Goal: Task Accomplishment & Management: Manage account settings

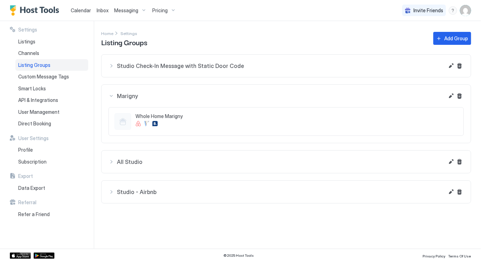
click at [160, 215] on div "Settings Home Settings Listing Groups Add Group Studio Check-In Message with St…" at bounding box center [291, 135] width 380 height 228
click at [149, 69] on span "Studio - Airbnb" at bounding box center [280, 65] width 327 height 7
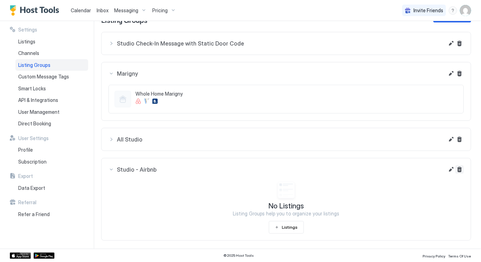
click at [462, 48] on button "Delete" at bounding box center [460, 43] width 8 height 8
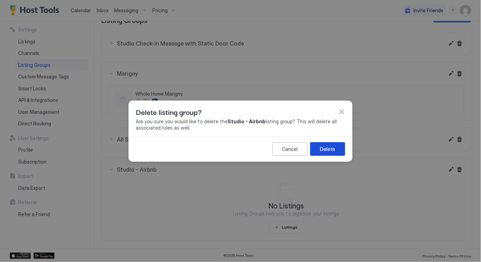
click at [337, 152] on button "Delete" at bounding box center [327, 149] width 35 height 14
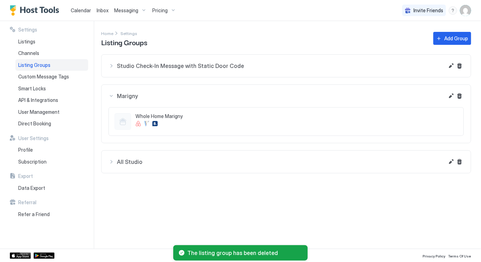
click at [270, 67] on span "Studio Check-In Message with Static Door Code" at bounding box center [280, 65] width 327 height 7
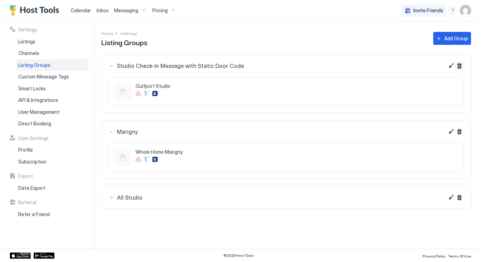
click at [460, 65] on button "Delete" at bounding box center [460, 66] width 8 height 8
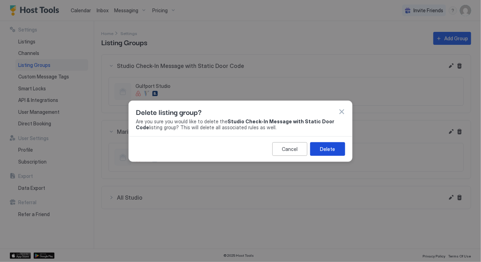
click at [326, 146] on div "Delete" at bounding box center [327, 148] width 15 height 7
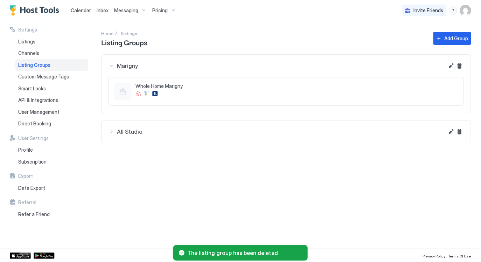
click at [262, 70] on div "All Studio" at bounding box center [277, 66] width 336 height 8
click at [203, 195] on div "Settings Home Settings Listing Groups Add Group Marigny Whole Home Marigny All …" at bounding box center [291, 135] width 380 height 228
click at [136, 3] on button "Messaging" at bounding box center [130, 10] width 38 height 21
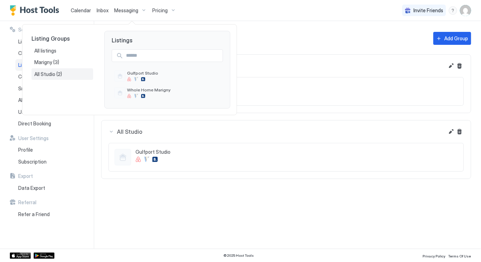
click at [51, 73] on span "All Studio" at bounding box center [45, 74] width 22 height 6
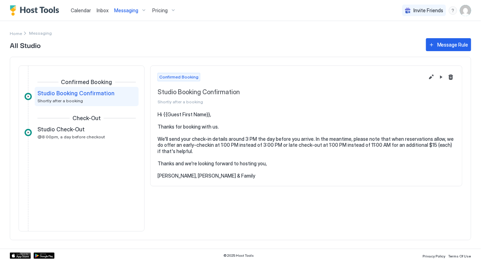
click at [122, 2] on button "Messaging" at bounding box center [130, 10] width 38 height 21
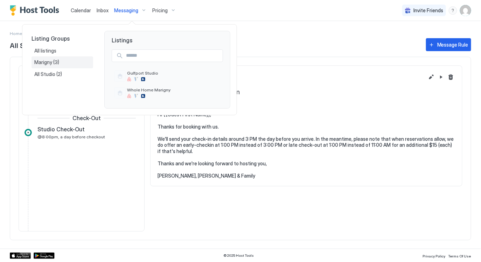
click at [59, 60] on span "(3)" at bounding box center [56, 62] width 6 height 6
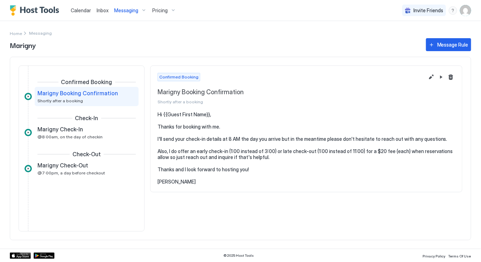
click at [126, 4] on button "Messaging" at bounding box center [130, 10] width 38 height 21
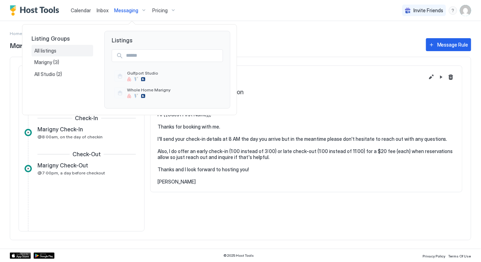
click at [47, 53] on span "All listings" at bounding box center [45, 51] width 23 height 6
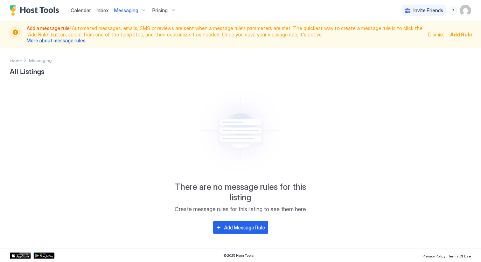
click at [130, 7] on span "Messaging" at bounding box center [126, 10] width 24 height 6
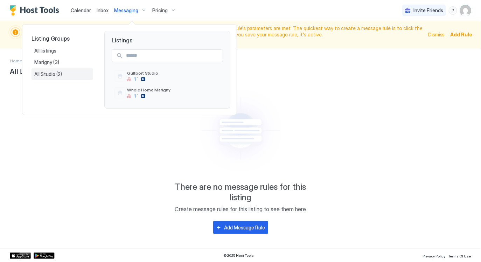
click at [48, 71] on span "All Studio" at bounding box center [45, 74] width 22 height 6
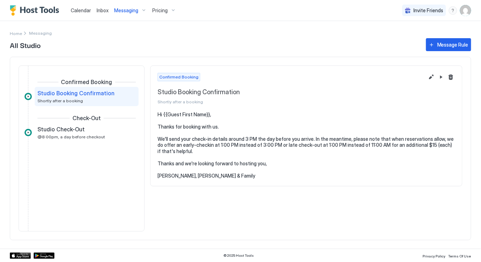
click at [76, 94] on span "Studio Booking Confirmation" at bounding box center [75, 93] width 77 height 7
click at [124, 12] on span "Messaging" at bounding box center [126, 10] width 24 height 6
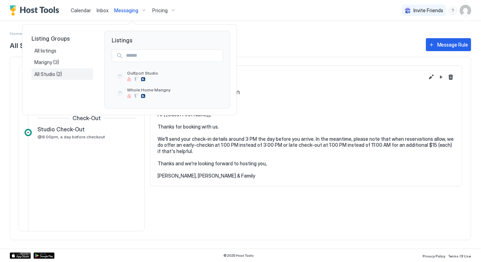
click at [50, 71] on span "All Studio" at bounding box center [45, 74] width 22 height 6
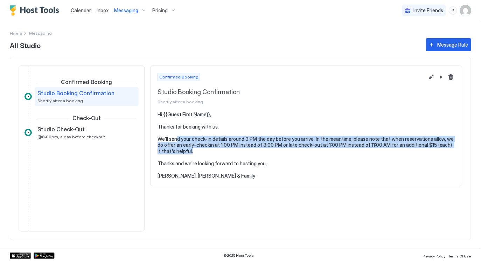
drag, startPoint x: 182, startPoint y: 136, endPoint x: 275, endPoint y: 164, distance: 97.4
click at [275, 163] on pre "Hi {{Guest First Name}}, Thanks for booking with us. We'll send your check-in d…" at bounding box center [307, 145] width 298 height 68
click at [275, 164] on pre "Hi {{Guest First Name}}, Thanks for booking with us. We'll send your check-in d…" at bounding box center [307, 145] width 298 height 68
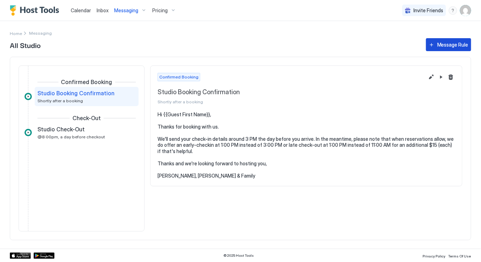
click at [456, 47] on div "Message Rule" at bounding box center [452, 44] width 31 height 7
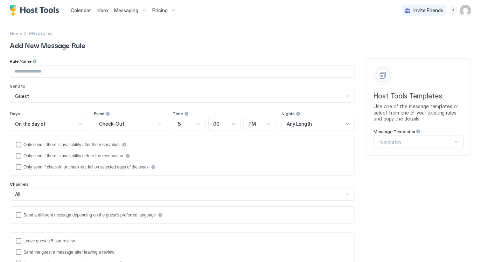
click at [468, 11] on img "User profile" at bounding box center [465, 10] width 11 height 11
click at [406, 40] on span "Settings" at bounding box center [403, 39] width 19 height 6
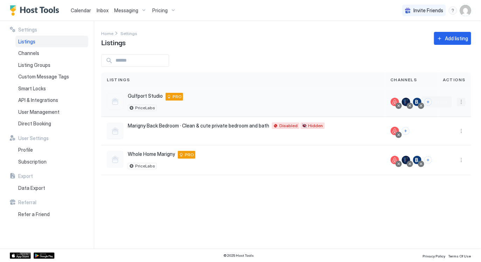
click at [462, 102] on button "More options" at bounding box center [461, 102] width 8 height 8
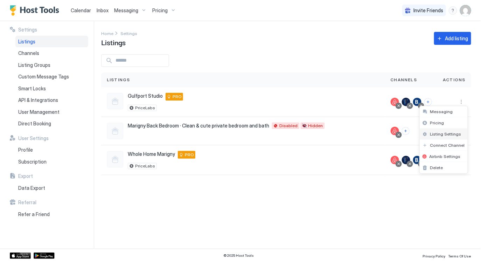
click at [442, 134] on span "Listing Settings" at bounding box center [445, 133] width 31 height 5
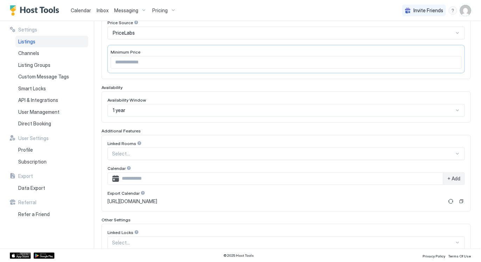
scroll to position [172, 0]
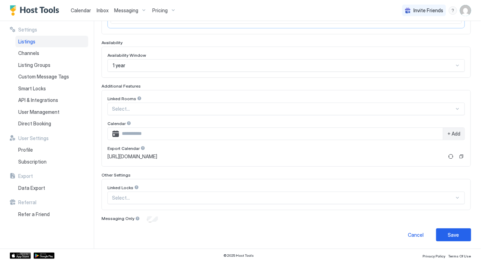
click at [215, 112] on div at bounding box center [283, 109] width 343 height 6
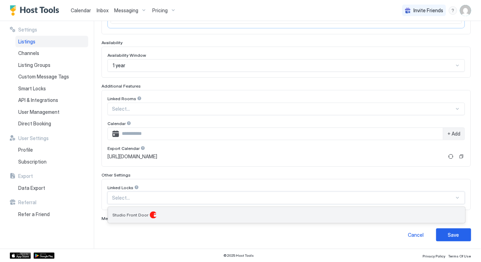
click at [165, 215] on div "Studio Front Door" at bounding box center [286, 215] width 349 height 7
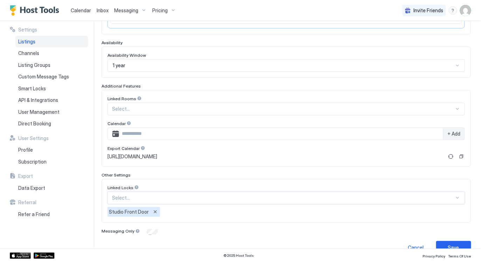
scroll to position [184, 0]
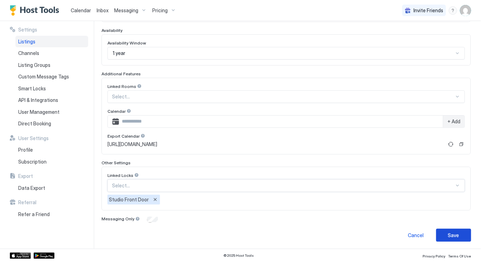
click at [453, 233] on div "Save" at bounding box center [453, 235] width 11 height 7
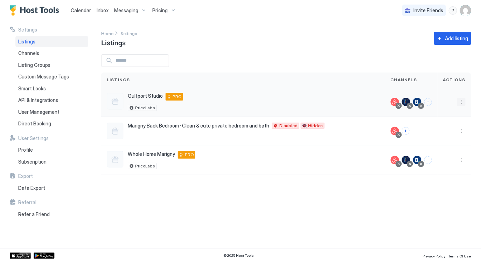
click at [463, 100] on button "More options" at bounding box center [461, 102] width 8 height 8
click at [439, 134] on span "Listing Settings" at bounding box center [445, 133] width 31 height 5
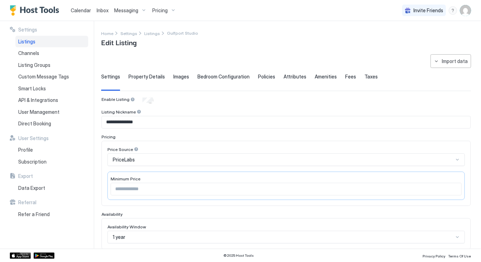
scroll to position [184, 0]
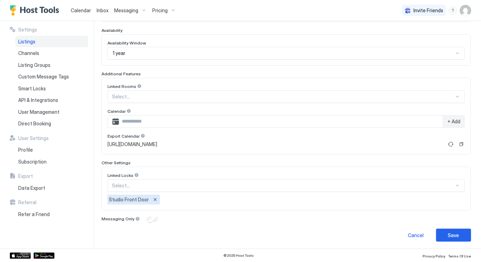
click at [180, 241] on div "**********" at bounding box center [291, 135] width 380 height 228
click at [80, 7] on span "Calendar" at bounding box center [81, 10] width 20 height 6
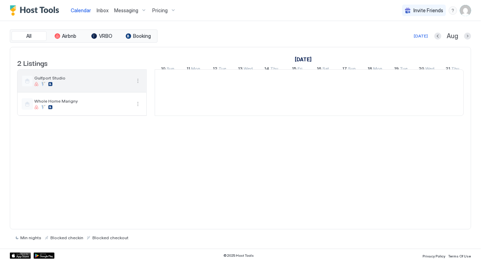
scroll to position [0, 389]
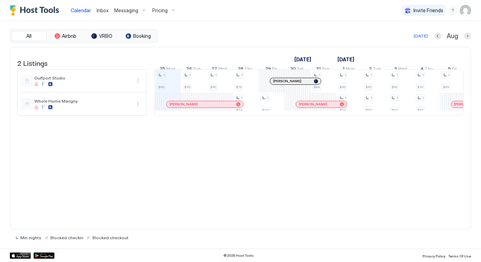
click at [282, 84] on div at bounding box center [283, 81] width 6 height 6
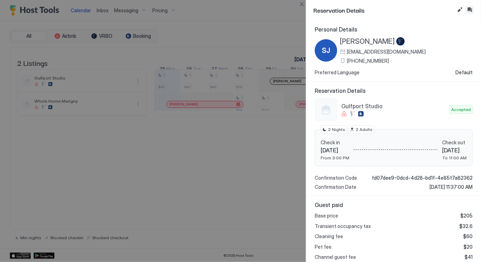
click at [471, 11] on button "Inbox" at bounding box center [470, 10] width 8 height 8
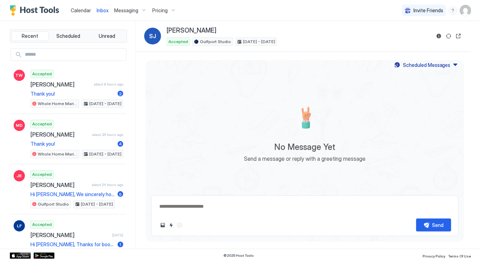
click at [425, 70] on div "No Message Yet Send a message or reply with a greeting message" at bounding box center [305, 130] width 319 height 120
click at [425, 66] on div "Scheduled Messages" at bounding box center [427, 64] width 48 height 7
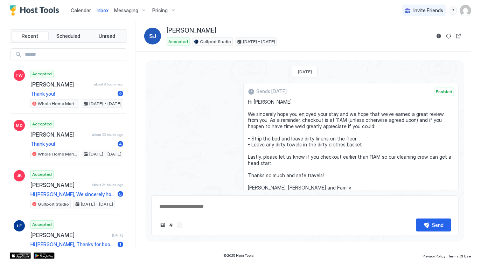
scroll to position [42, 0]
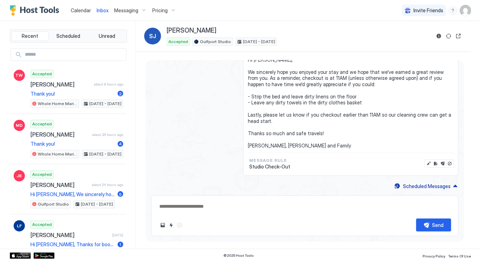
click at [292, 217] on div "Send" at bounding box center [305, 215] width 308 height 41
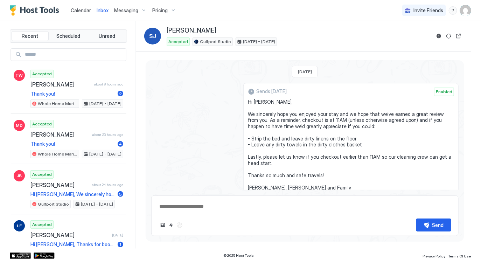
click at [121, 9] on span "Messaging" at bounding box center [126, 10] width 24 height 6
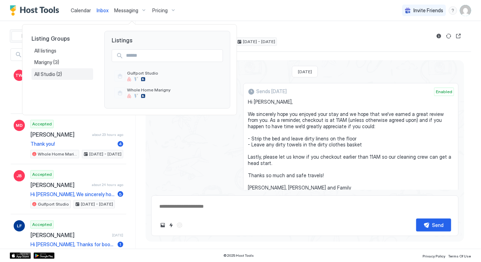
click at [55, 75] on span "All Studio" at bounding box center [45, 74] width 22 height 6
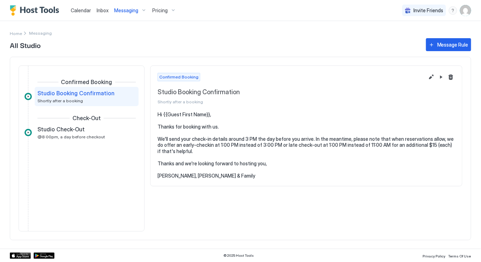
click at [78, 9] on span "Calendar" at bounding box center [81, 10] width 20 height 6
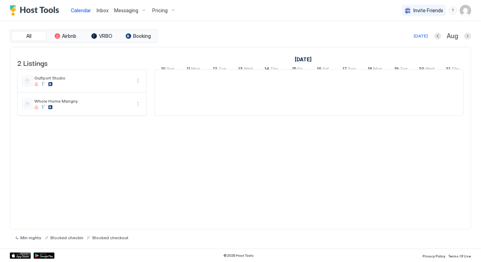
scroll to position [0, 389]
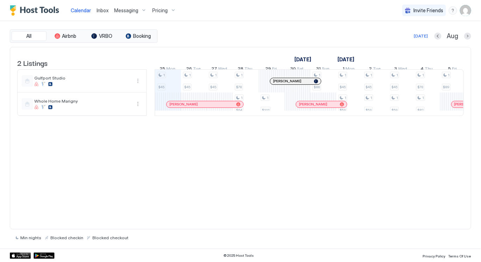
click at [127, 12] on span "Messaging" at bounding box center [126, 10] width 24 height 6
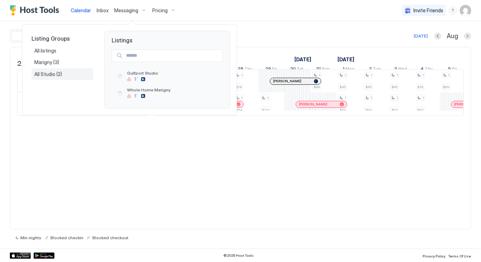
click at [67, 74] on div "All Studio (2)" at bounding box center [62, 74] width 56 height 6
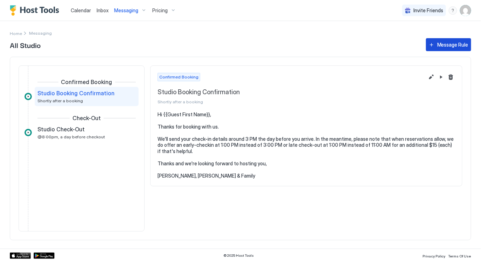
click at [455, 47] on div "Message Rule" at bounding box center [452, 44] width 31 height 7
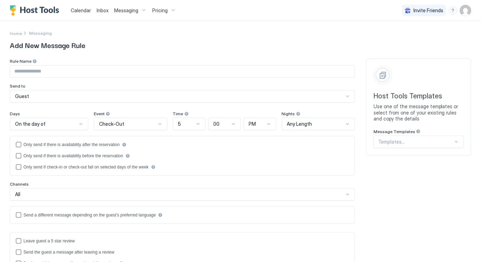
click at [113, 75] on input "Input Field" at bounding box center [182, 71] width 345 height 12
type input "**********"
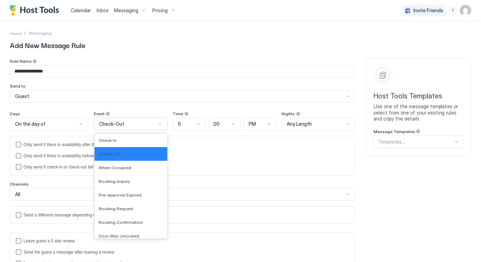
click at [130, 124] on div "Check-Out" at bounding box center [127, 124] width 57 height 6
click at [124, 138] on div "Check-In" at bounding box center [131, 140] width 64 height 5
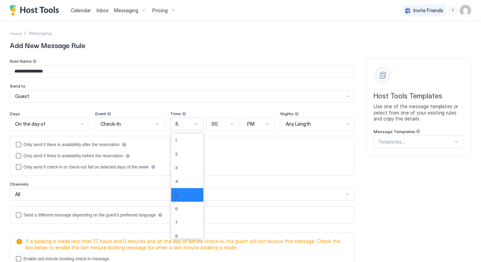
click at [185, 123] on div "5" at bounding box center [184, 124] width 16 height 6
click at [180, 234] on div "8" at bounding box center [187, 235] width 24 height 5
click at [256, 129] on div "PM" at bounding box center [258, 124] width 33 height 13
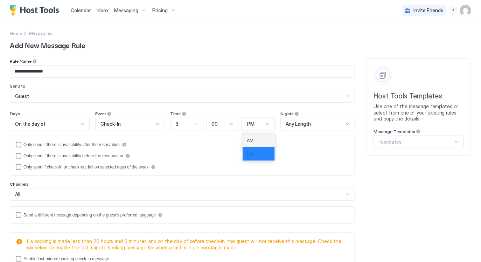
click at [256, 141] on div "AM" at bounding box center [259, 140] width 24 height 5
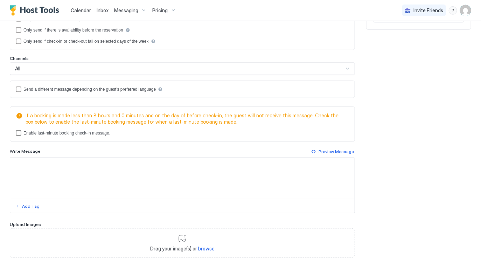
scroll to position [126, 0]
click at [19, 132] on div "lastMinuteMessageEnabled" at bounding box center [19, 133] width 6 height 6
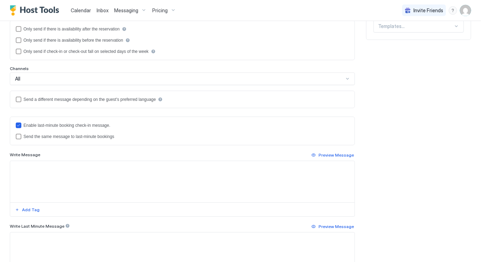
scroll to position [121, 0]
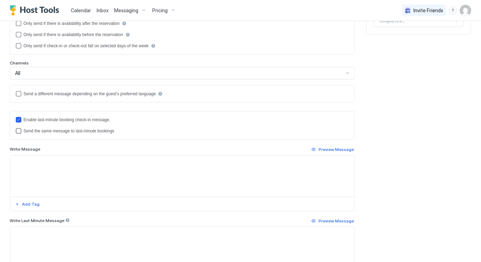
click at [59, 132] on div "Send the same message to last-minute bookings" at bounding box center [68, 131] width 91 height 5
click at [65, 176] on textarea "Input Field" at bounding box center [182, 176] width 345 height 41
paste textarea "**********"
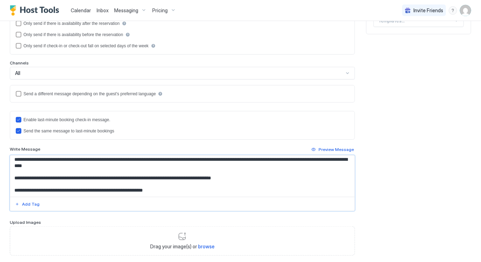
scroll to position [0, 0]
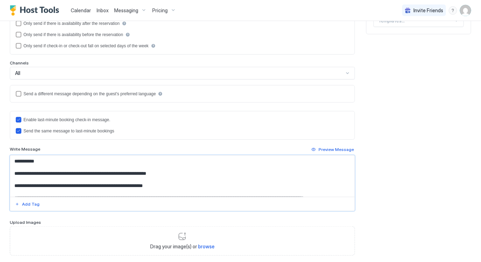
click at [62, 164] on textarea "**********" at bounding box center [182, 176] width 345 height 41
click at [37, 164] on textarea "**********" at bounding box center [182, 176] width 345 height 41
click at [37, 162] on textarea "**********" at bounding box center [182, 176] width 345 height 41
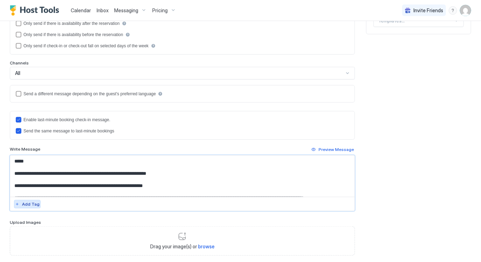
click at [25, 206] on div "Add Tag" at bounding box center [31, 204] width 18 height 6
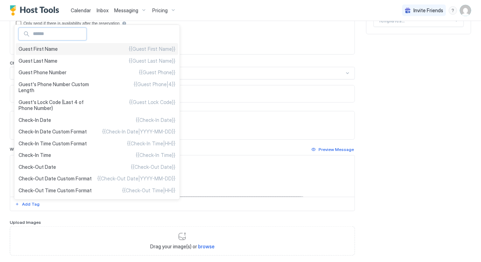
click at [68, 53] on div "Guest First Name {{Guest First Name}}" at bounding box center [97, 49] width 163 height 12
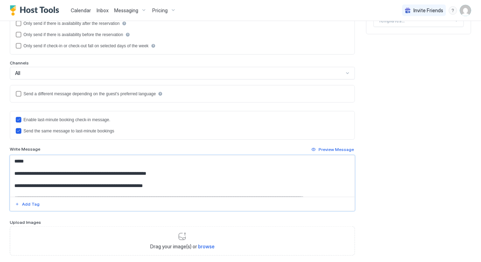
click at [101, 170] on textarea "**********" at bounding box center [182, 176] width 345 height 41
click at [185, 170] on textarea "**********" at bounding box center [182, 176] width 345 height 41
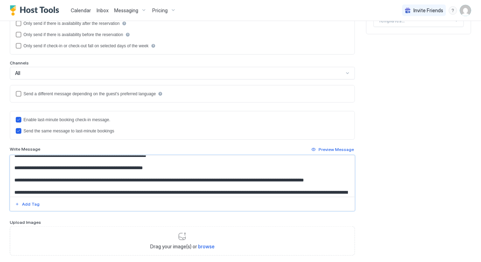
scroll to position [19, 0]
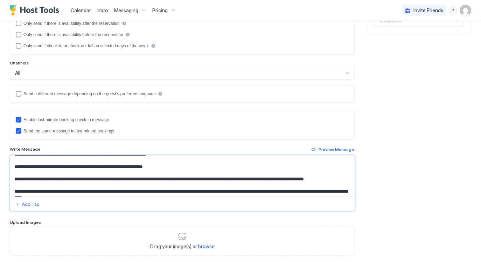
click at [176, 177] on textarea "**********" at bounding box center [182, 176] width 345 height 41
click at [118, 185] on textarea "**********" at bounding box center [182, 176] width 345 height 41
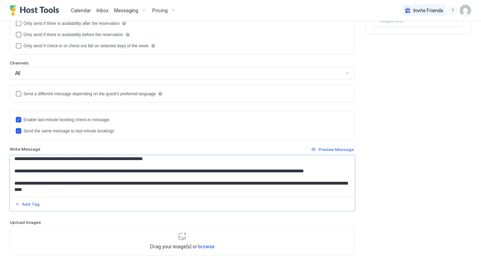
scroll to position [21, 0]
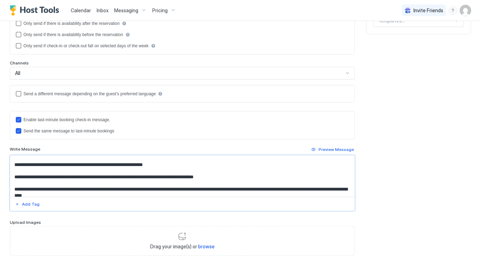
type textarea "**********"
click at [26, 205] on div "Add Tag" at bounding box center [31, 204] width 18 height 6
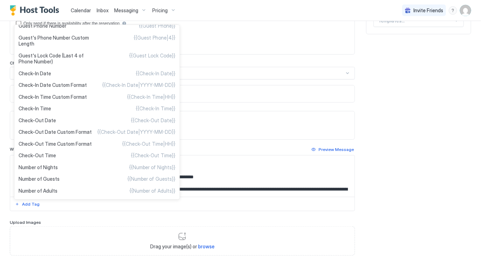
scroll to position [0, 0]
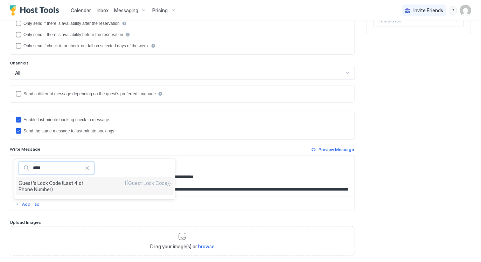
type input "****"
click at [50, 186] on span "Guest's Lock Code (Last 4 of Phone Number)" at bounding box center [57, 186] width 76 height 12
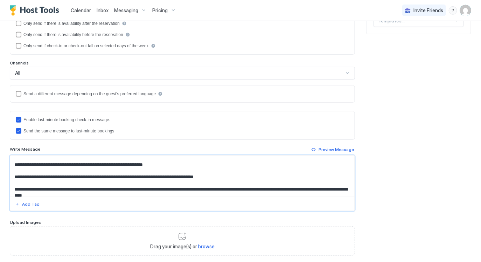
click at [115, 178] on textarea "**********" at bounding box center [182, 176] width 345 height 41
click at [288, 175] on textarea "**********" at bounding box center [182, 176] width 345 height 41
click at [229, 176] on textarea "**********" at bounding box center [182, 176] width 345 height 41
click at [277, 178] on textarea "**********" at bounding box center [182, 176] width 345 height 41
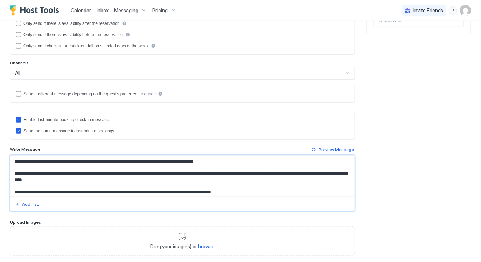
scroll to position [37, 0]
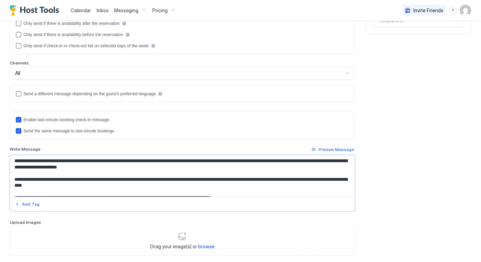
click at [115, 160] on textarea "Input Field" at bounding box center [182, 176] width 345 height 41
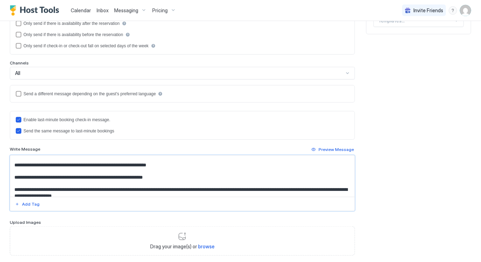
scroll to position [9, 0]
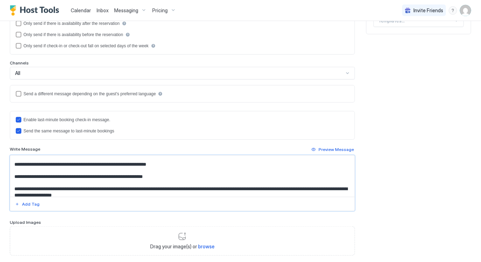
click at [179, 165] on textarea "Input Field" at bounding box center [182, 176] width 345 height 41
click at [177, 174] on textarea "Input Field" at bounding box center [182, 176] width 345 height 41
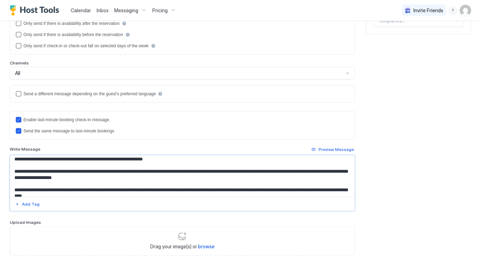
scroll to position [27, 0]
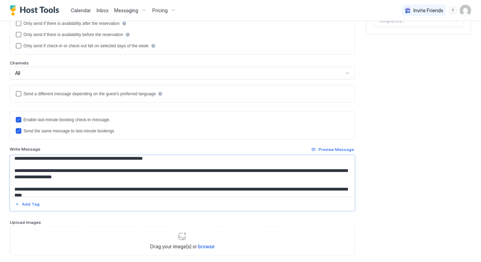
click at [145, 175] on textarea "Input Field" at bounding box center [182, 176] width 345 height 41
click at [279, 174] on textarea "Input Field" at bounding box center [182, 176] width 345 height 41
click at [276, 171] on textarea "Input Field" at bounding box center [182, 176] width 345 height 41
click at [147, 177] on textarea "Input Field" at bounding box center [182, 176] width 345 height 41
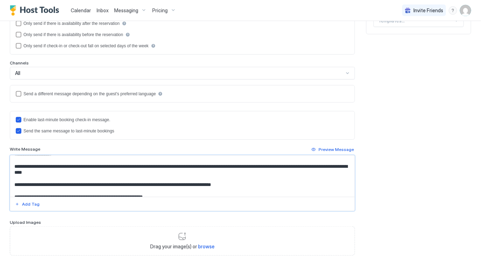
scroll to position [55, 0]
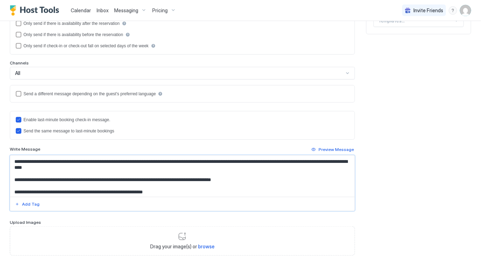
click at [119, 170] on textarea "Input Field" at bounding box center [182, 176] width 345 height 41
click at [118, 165] on textarea "Input Field" at bounding box center [182, 176] width 345 height 41
click at [107, 179] on textarea "Input Field" at bounding box center [182, 176] width 345 height 41
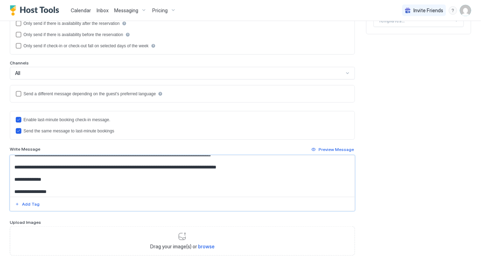
scroll to position [105, 0]
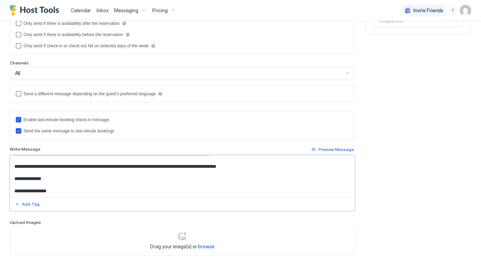
click at [102, 188] on textarea "Input Field" at bounding box center [182, 176] width 345 height 41
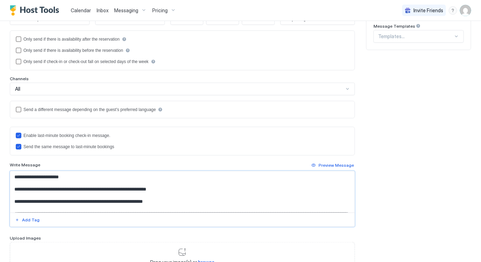
scroll to position [161, 0]
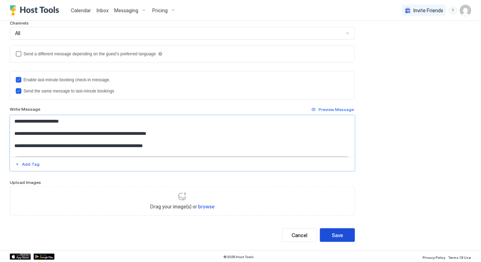
type textarea "**********"
click at [344, 236] on button "Save" at bounding box center [337, 235] width 35 height 14
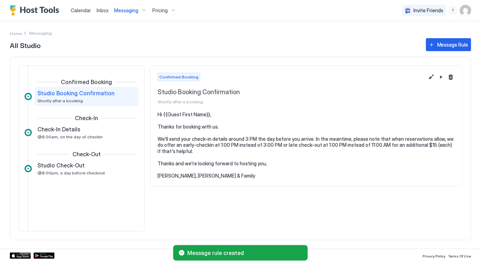
click at [83, 9] on span "Calendar" at bounding box center [81, 10] width 20 height 6
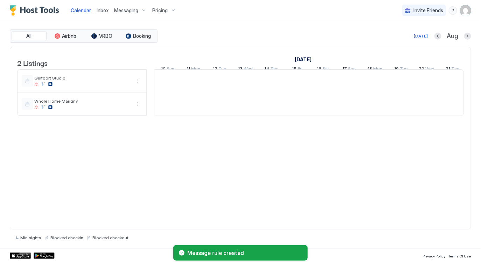
scroll to position [0, 389]
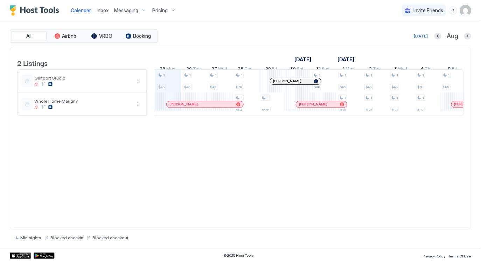
click at [286, 84] on div at bounding box center [287, 81] width 6 height 6
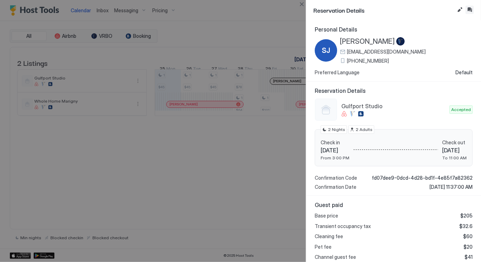
click at [473, 8] on button "Inbox" at bounding box center [470, 10] width 8 height 8
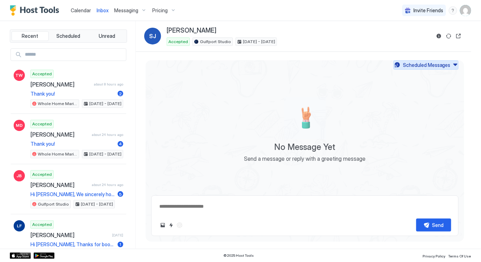
click at [412, 64] on div "Scheduled Messages" at bounding box center [427, 64] width 48 height 7
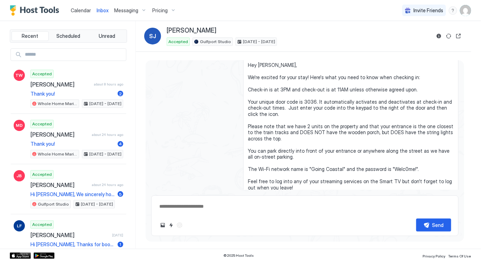
scroll to position [43, 0]
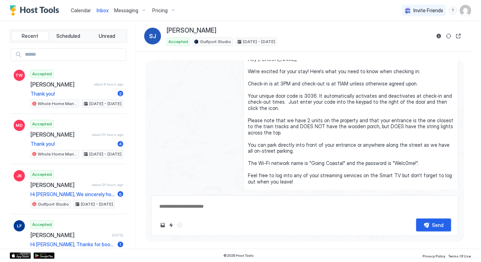
click at [84, 10] on span "Calendar" at bounding box center [81, 10] width 20 height 6
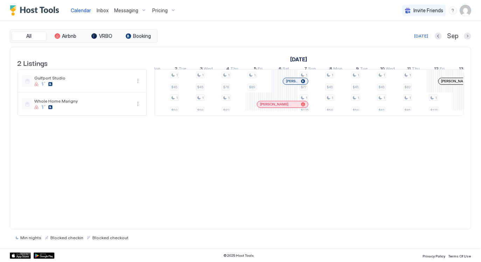
click at [290, 84] on div at bounding box center [291, 81] width 6 height 6
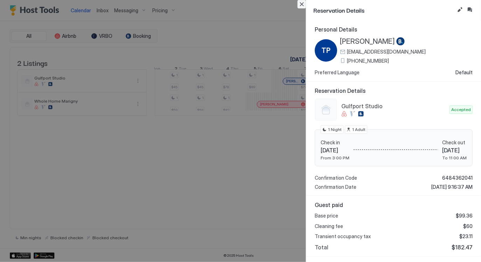
click at [303, 2] on button "Close" at bounding box center [302, 4] width 8 height 8
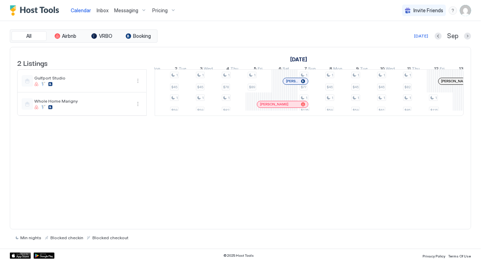
click at [468, 10] on img "User profile" at bounding box center [465, 10] width 11 height 11
click at [424, 40] on div "Settings" at bounding box center [426, 39] width 89 height 12
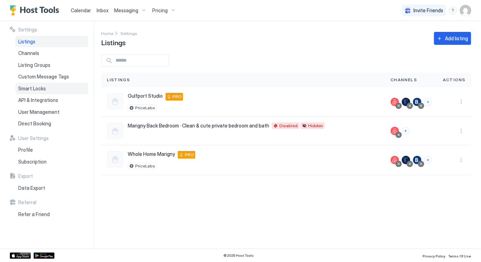
click at [42, 88] on span "Smart Locks" at bounding box center [32, 88] width 28 height 6
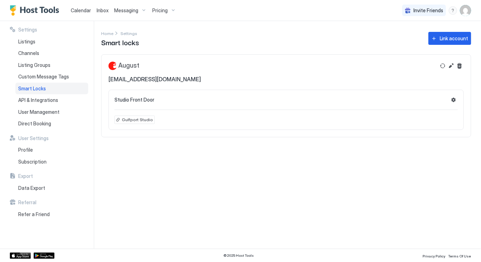
click at [187, 195] on div "Settings Home Settings Smart locks Link account August [EMAIL_ADDRESS][DOMAIN_N…" at bounding box center [291, 135] width 380 height 228
click at [164, 175] on div "Settings Home Settings Smart locks Link account August [EMAIL_ADDRESS][DOMAIN_N…" at bounding box center [291, 135] width 380 height 228
click at [181, 179] on div "Settings Home Settings Smart locks Link account August [EMAIL_ADDRESS][DOMAIN_N…" at bounding box center [291, 135] width 380 height 228
click at [132, 9] on span "Messaging" at bounding box center [126, 10] width 24 height 6
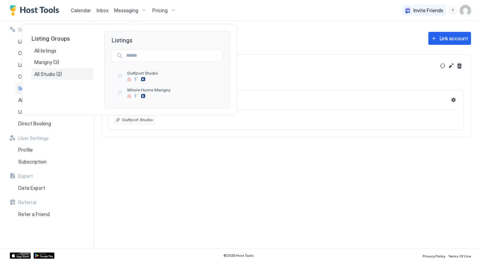
click at [46, 74] on span "All Studio" at bounding box center [45, 74] width 22 height 6
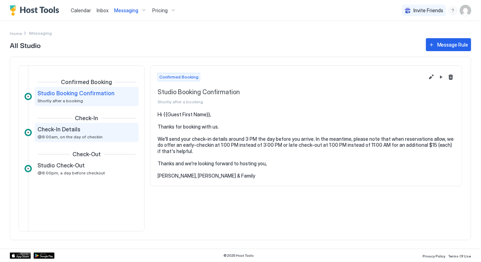
click at [98, 133] on div "Check-In Details @8:00am, on the day of checkin" at bounding box center [81, 133] width 89 height 14
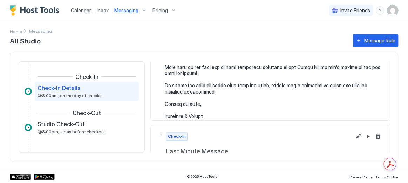
scroll to position [58, 0]
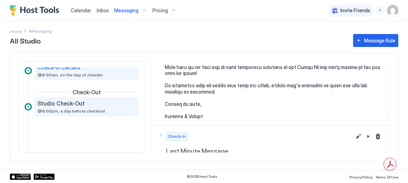
click at [81, 110] on span "@8:00pm, a day before checkout" at bounding box center [71, 110] width 68 height 5
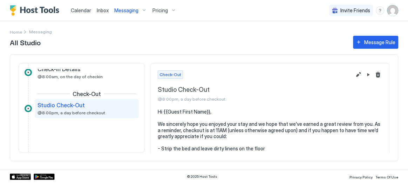
scroll to position [49, 0]
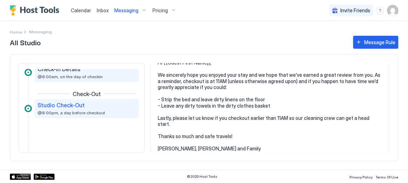
click at [87, 72] on div "Check-In Details @8:00am, on the day of checkin" at bounding box center [81, 72] width 89 height 14
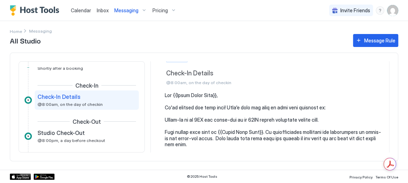
scroll to position [18, 0]
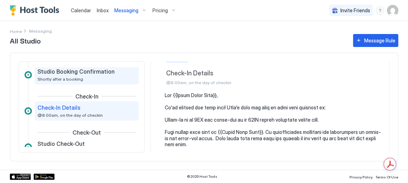
click at [80, 75] on div "Studio Booking Confirmation Shortly after a booking" at bounding box center [81, 75] width 89 height 14
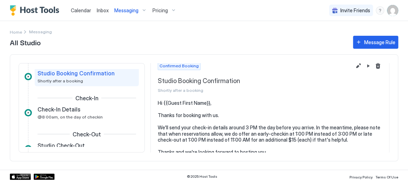
scroll to position [31, 0]
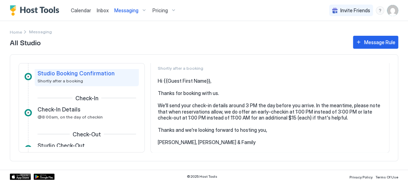
click at [102, 6] on div "Inbox" at bounding box center [103, 10] width 18 height 13
click at [81, 9] on span "Calendar" at bounding box center [81, 10] width 20 height 6
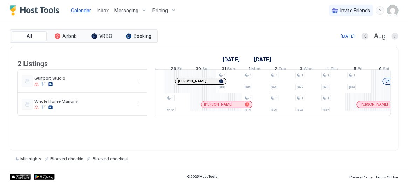
scroll to position [0, 487]
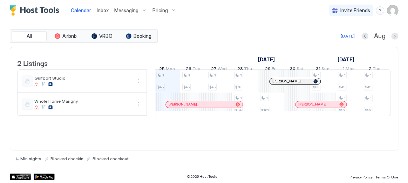
click at [125, 9] on span "Messaging" at bounding box center [126, 10] width 24 height 6
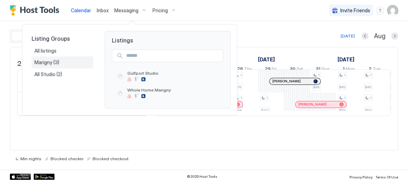
click at [48, 62] on span "Marigny" at bounding box center [43, 62] width 19 height 6
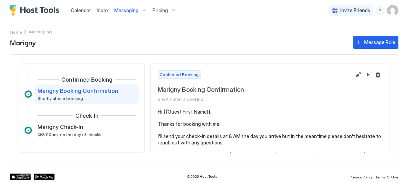
click at [138, 11] on div "Messaging" at bounding box center [130, 11] width 38 height 12
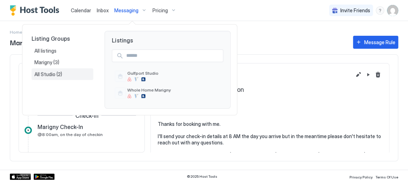
click at [59, 75] on span "(2)" at bounding box center [59, 74] width 6 height 6
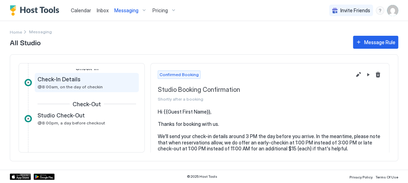
scroll to position [49, 0]
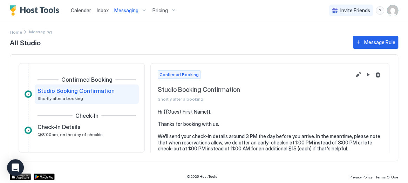
click at [132, 8] on span "Messaging" at bounding box center [126, 10] width 24 height 6
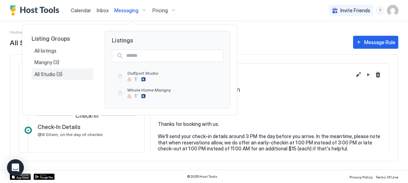
click at [49, 75] on span "All Studio" at bounding box center [45, 74] width 22 height 6
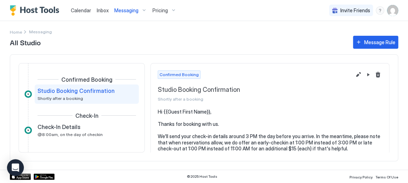
click at [392, 14] on img "User profile" at bounding box center [392, 10] width 11 height 11
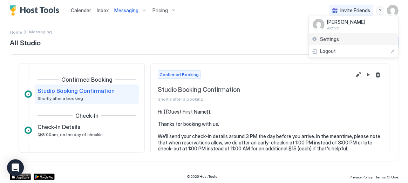
click at [343, 35] on div "Settings" at bounding box center [353, 39] width 89 height 12
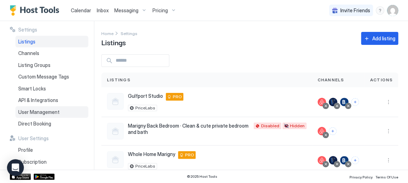
click at [46, 109] on span "User Management" at bounding box center [38, 112] width 41 height 6
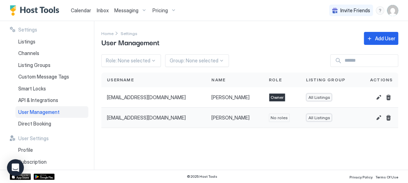
drag, startPoint x: 250, startPoint y: 147, endPoint x: 310, endPoint y: 123, distance: 64.9
click at [251, 146] on div "Settings Home Settings User Management Add User Role: None selected Group: None…" at bounding box center [254, 95] width 306 height 149
click at [376, 98] on button "Edit" at bounding box center [378, 97] width 8 height 8
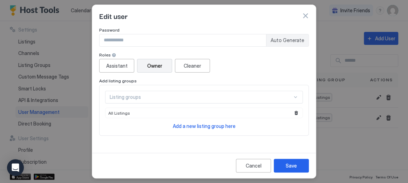
scroll to position [50, 0]
click at [208, 96] on div "Listing groups" at bounding box center [201, 96] width 182 height 6
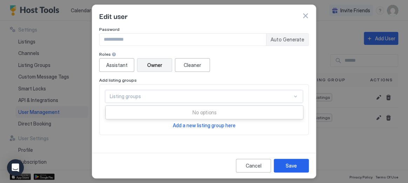
drag, startPoint x: 195, startPoint y: 110, endPoint x: 153, endPoint y: 110, distance: 42.7
click at [195, 110] on div "No options" at bounding box center [204, 112] width 197 height 13
click at [132, 129] on div "Listing groups All Listings Add a new listing group here" at bounding box center [203, 109] width 209 height 51
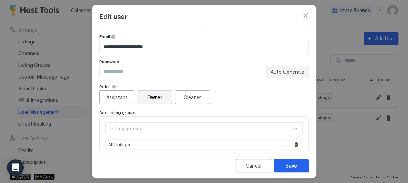
scroll to position [69, 0]
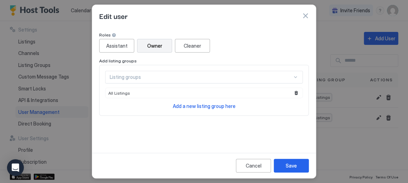
click at [231, 105] on span "Add a new listing group here" at bounding box center [204, 106] width 63 height 6
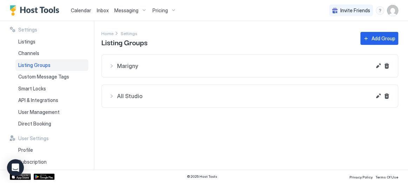
click at [157, 69] on span "All Studio" at bounding box center [244, 65] width 254 height 7
click at [122, 100] on div at bounding box center [123, 91] width 17 height 17
click at [241, 89] on span "Gulfport Studio" at bounding box center [260, 86] width 249 height 6
click at [178, 69] on span "All Studio" at bounding box center [244, 65] width 254 height 7
click at [39, 109] on span "User Management" at bounding box center [38, 112] width 41 height 6
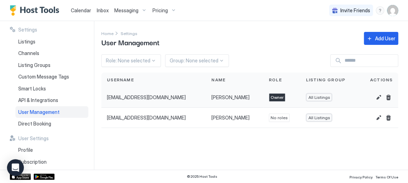
drag, startPoint x: 227, startPoint y: 96, endPoint x: 243, endPoint y: 96, distance: 15.8
click at [229, 96] on span "Dylan Murphy" at bounding box center [230, 97] width 38 height 6
drag, startPoint x: 298, startPoint y: 97, endPoint x: 304, endPoint y: 97, distance: 6.3
click at [301, 97] on div "All Listings" at bounding box center [329, 97] width 59 height 20
click at [308, 97] on span "All Listings" at bounding box center [319, 97] width 22 height 5
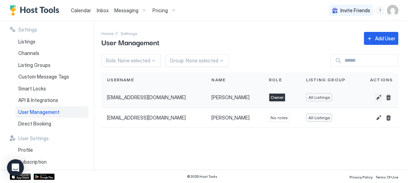
click at [378, 98] on button "Edit" at bounding box center [378, 97] width 8 height 8
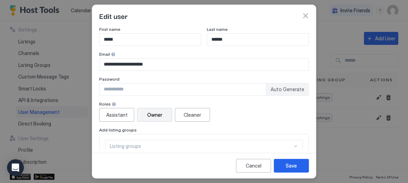
scroll to position [58, 0]
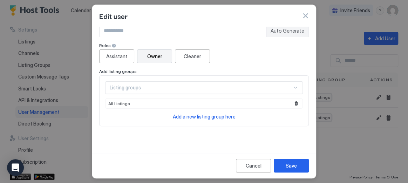
click at [178, 92] on div "Listing groups" at bounding box center [204, 87] width 198 height 13
click at [165, 87] on div "Listing groups" at bounding box center [201, 87] width 182 height 6
click at [119, 103] on span "All Listings" at bounding box center [119, 103] width 22 height 5
click at [295, 104] on button "Remove" at bounding box center [295, 103] width 7 height 7
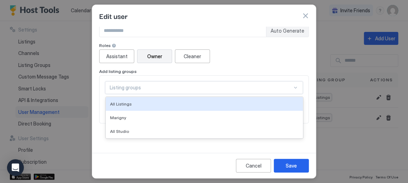
click at [222, 87] on div "All Listings, 1 of 3. 3 results available. Use Up and Down to choose options, p…" at bounding box center [204, 99] width 198 height 36
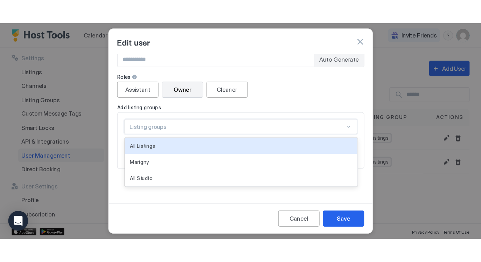
scroll to position [67, 0]
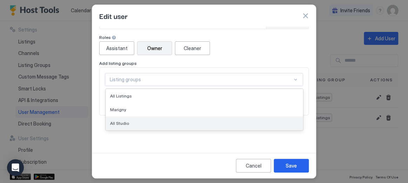
click at [133, 124] on div "All Studio" at bounding box center [204, 122] width 188 height 5
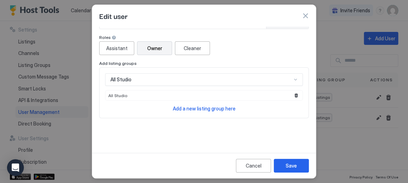
click at [192, 148] on div "**********" at bounding box center [203, 88] width 223 height 123
click at [296, 168] on div "Save" at bounding box center [290, 165] width 11 height 7
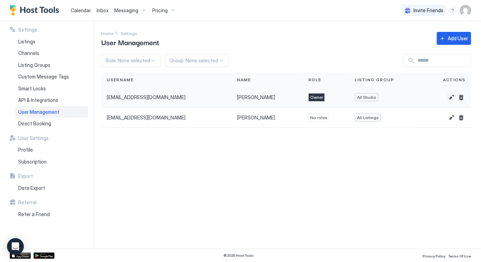
click at [407, 96] on button "Edit" at bounding box center [452, 97] width 8 height 8
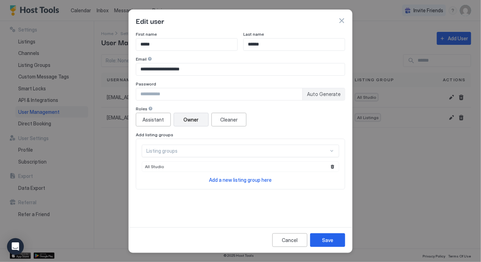
click at [229, 94] on input "Input Field" at bounding box center [219, 94] width 166 height 12
click at [312, 96] on span "Auto Generate" at bounding box center [324, 94] width 34 height 6
type input "********"
click at [193, 95] on input "********" at bounding box center [219, 94] width 166 height 12
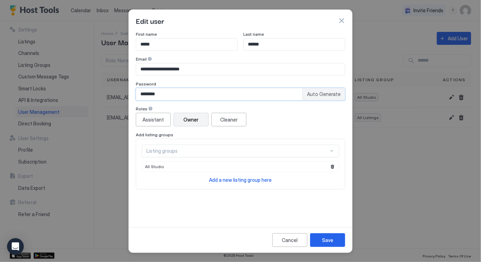
click at [193, 95] on input "********" at bounding box center [219, 94] width 166 height 12
click at [325, 182] on div "Save" at bounding box center [327, 239] width 11 height 7
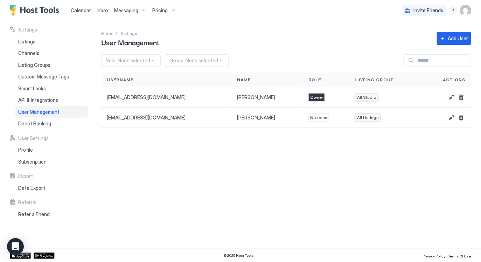
click at [283, 154] on div "Settings Home Settings User Management Add User Role: None selected Group: None…" at bounding box center [291, 135] width 380 height 228
click at [75, 12] on span "Calendar" at bounding box center [81, 10] width 20 height 6
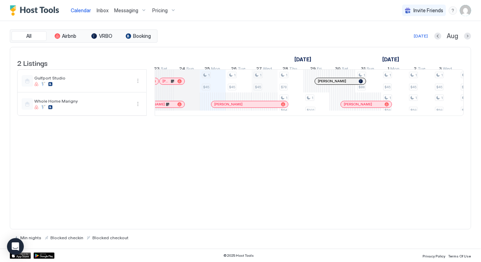
scroll to position [0, 344]
